Goal: Task Accomplishment & Management: Manage account settings

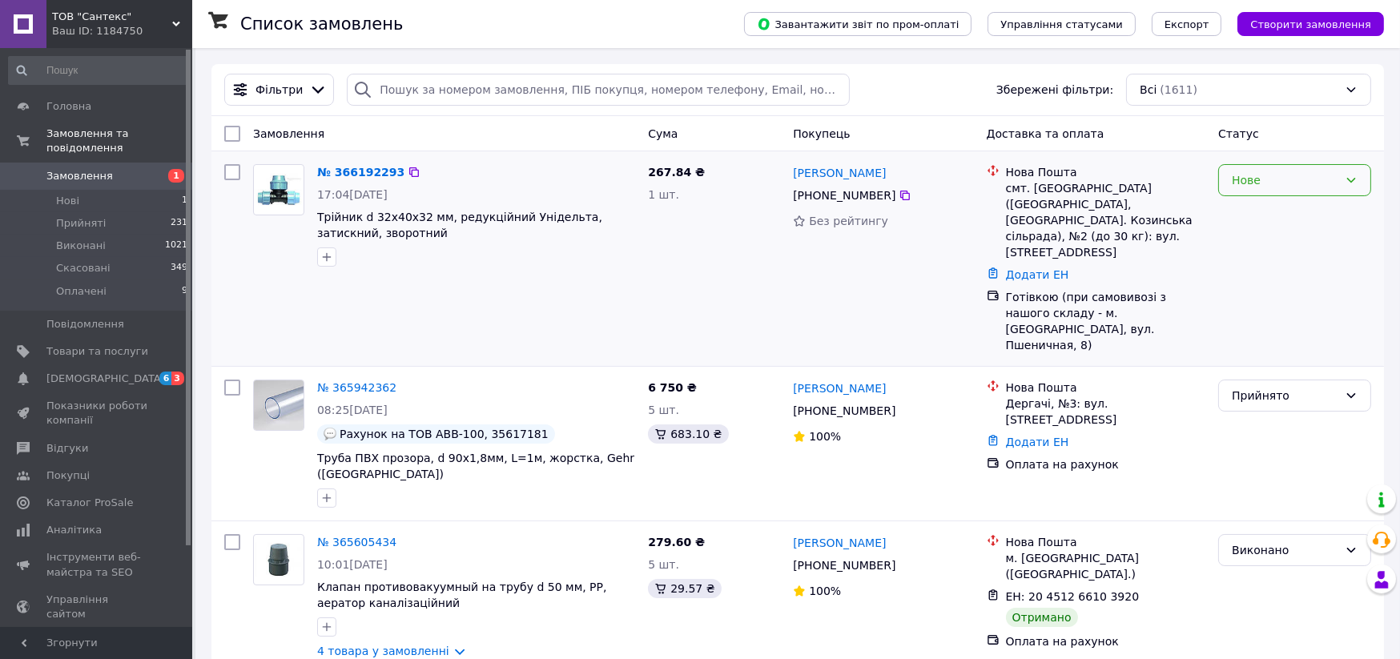
click at [1352, 175] on icon at bounding box center [1350, 180] width 13 height 13
click at [1246, 212] on li "Прийнято" at bounding box center [1294, 214] width 151 height 29
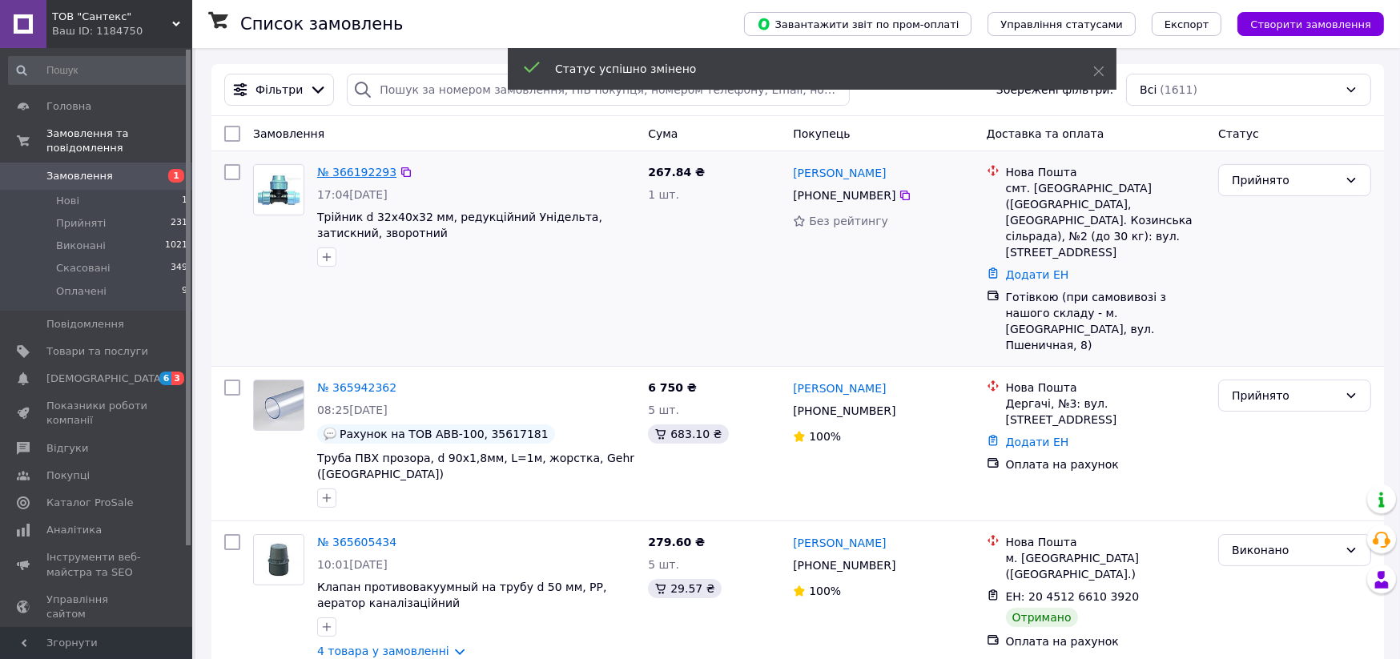
click at [355, 171] on link "№ 366192293" at bounding box center [356, 172] width 79 height 13
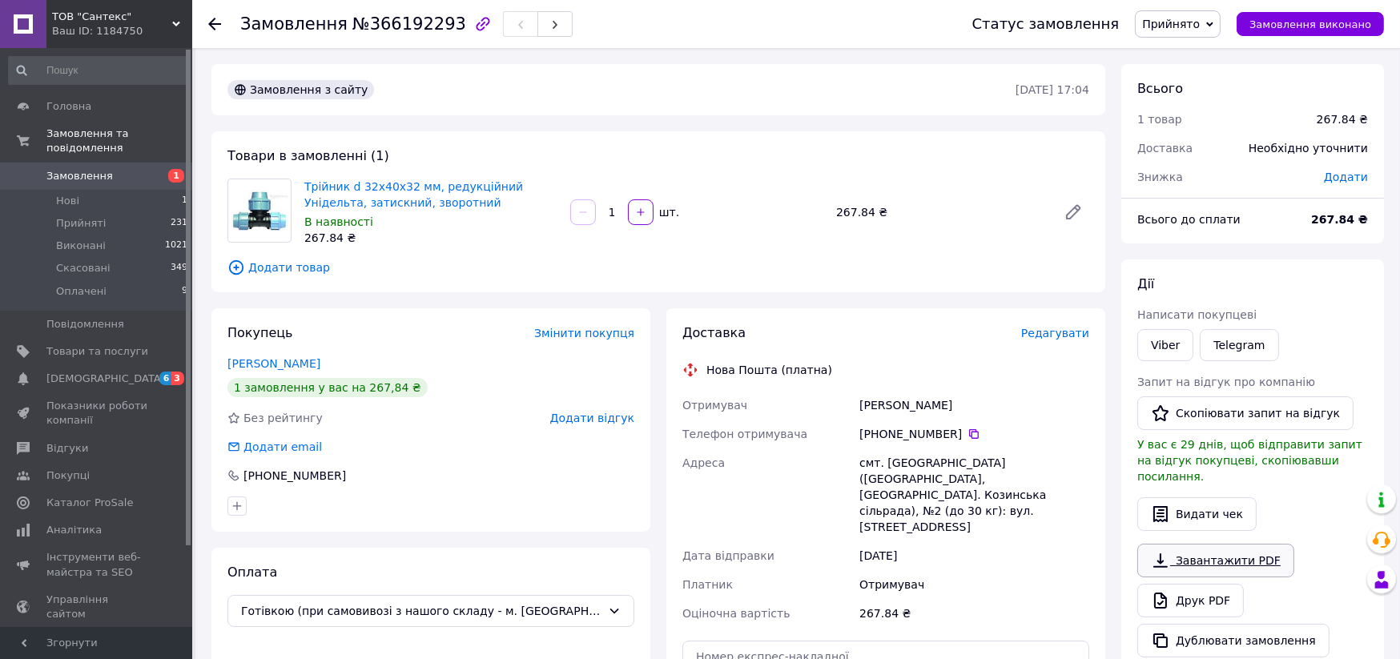
click at [1211, 544] on link "Завантажити PDF" at bounding box center [1215, 561] width 157 height 34
click at [75, 169] on span "Замовлення" at bounding box center [79, 176] width 66 height 14
